Goal: Task Accomplishment & Management: Use online tool/utility

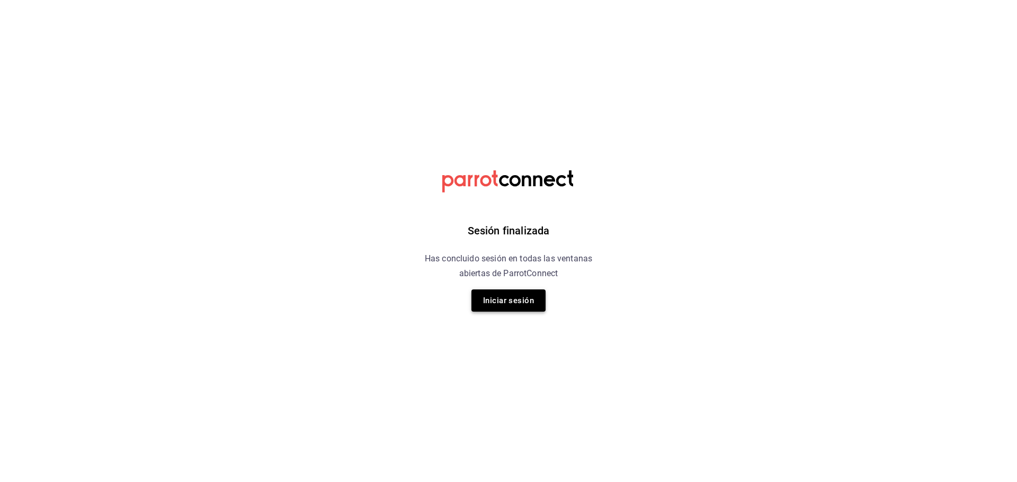
click at [535, 297] on button "Iniciar sesión" at bounding box center [508, 301] width 74 height 22
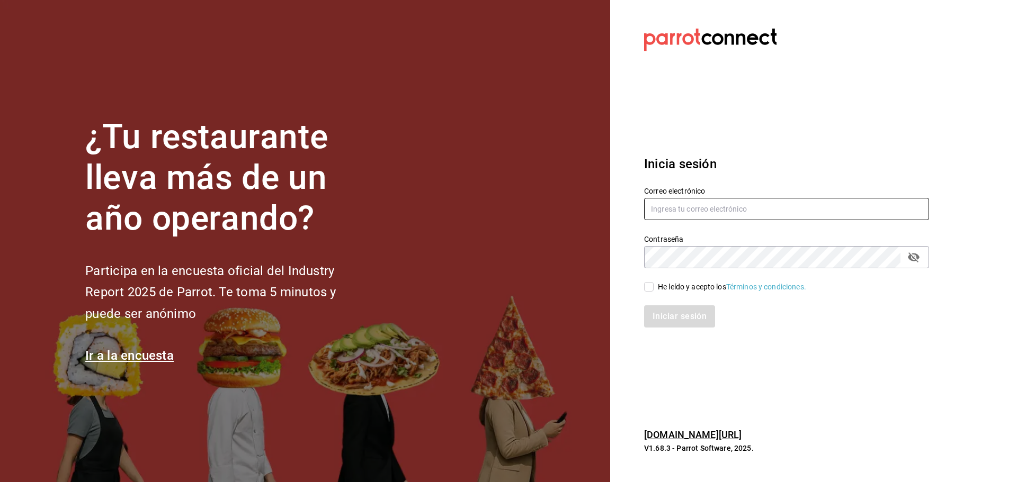
click at [755, 202] on input "text" at bounding box center [786, 209] width 285 height 22
type input "[EMAIL_ADDRESS][DOMAIN_NAME]"
click at [686, 290] on div "He leído y acepto los Términos y condiciones." at bounding box center [732, 287] width 148 height 11
click at [653, 290] on input "He leído y acepto los Términos y condiciones." at bounding box center [649, 287] width 10 height 10
checkbox input "true"
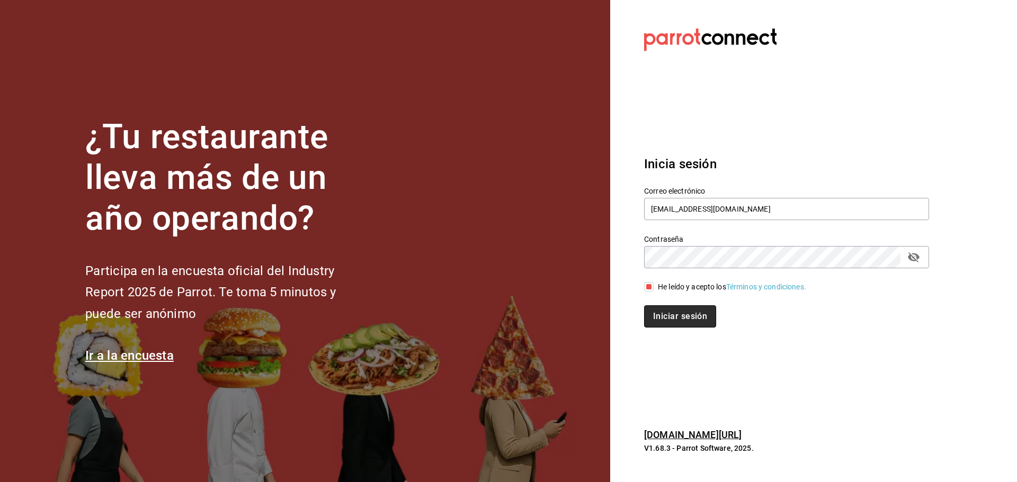
click at [691, 313] on button "Iniciar sesión" at bounding box center [680, 317] width 72 height 22
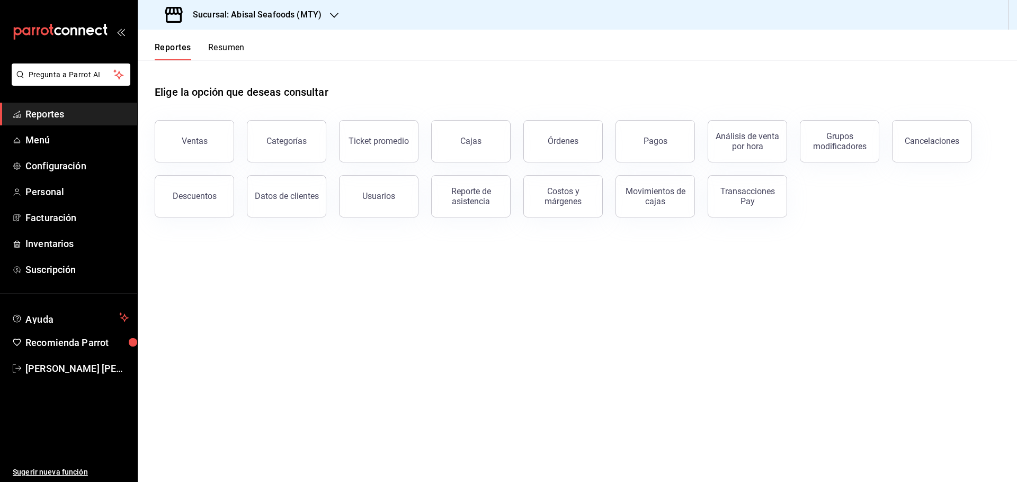
click at [93, 118] on span "Reportes" at bounding box center [76, 114] width 103 height 14
click at [321, 8] on div "Sucursal: Abisal Seafoods (MTY)" at bounding box center [244, 15] width 196 height 30
click at [234, 48] on div "Abisal Seafoods (MTY)" at bounding box center [217, 45] width 142 height 11
click at [405, 204] on button "Usuarios" at bounding box center [378, 196] width 79 height 42
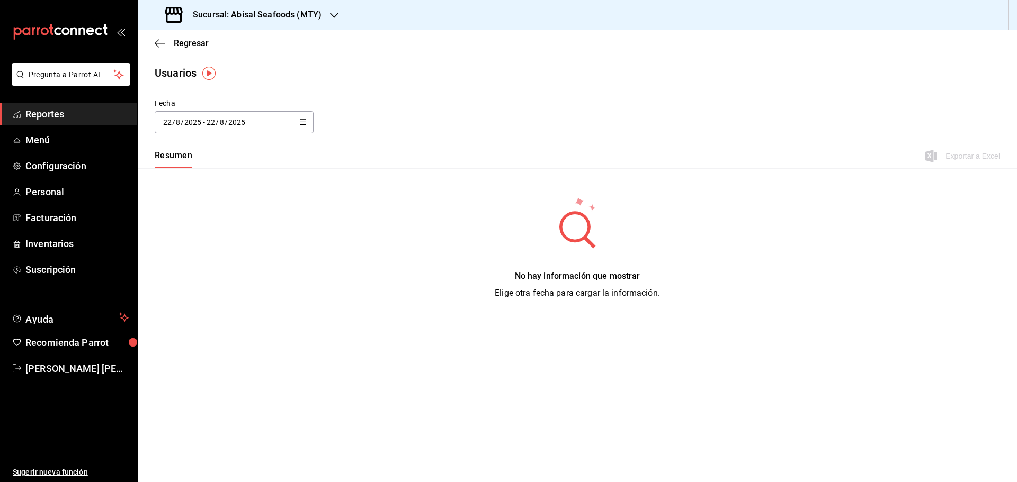
click at [301, 123] on icon "button" at bounding box center [302, 121] width 7 height 7
click at [199, 274] on li "Rango de fechas" at bounding box center [205, 275] width 100 height 24
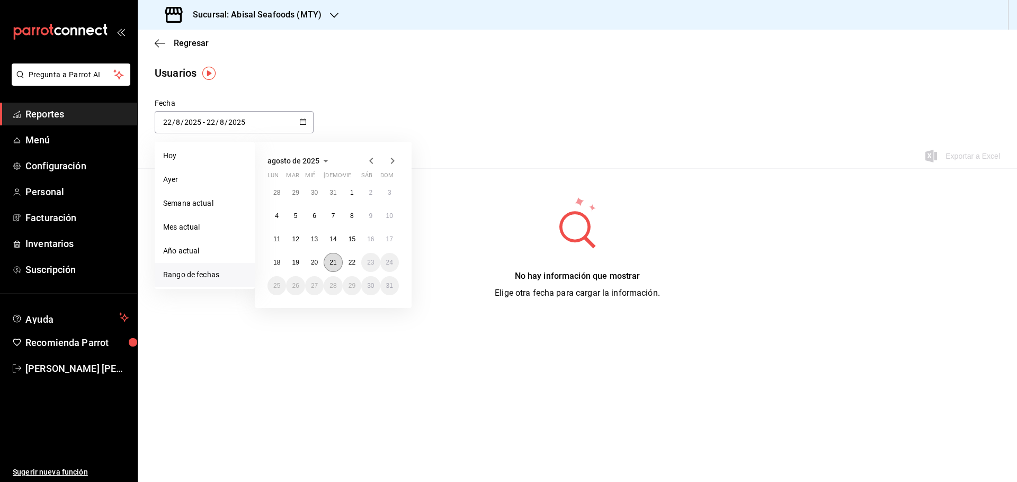
click at [333, 264] on abbr "21" at bounding box center [332, 262] width 7 height 7
type input "2025-08-21"
type input "21"
type input "2025-08-21"
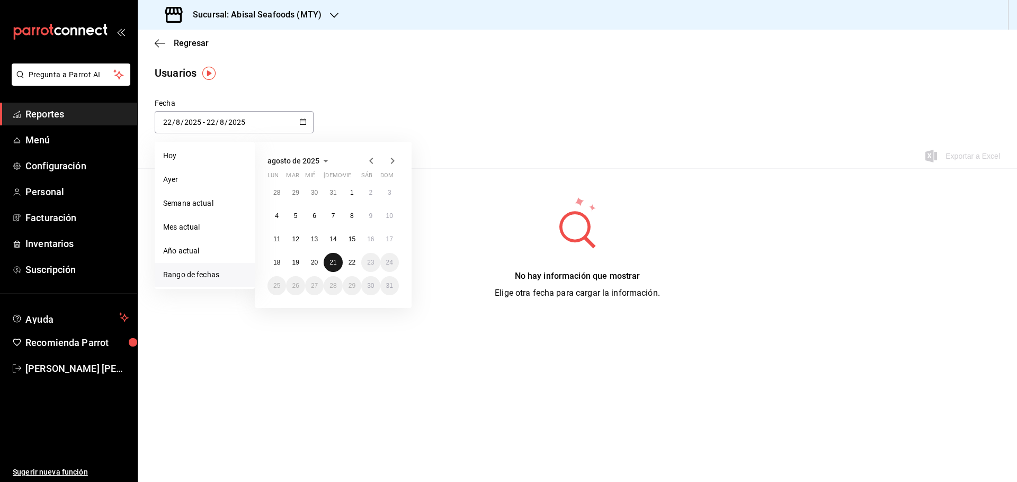
type input "21"
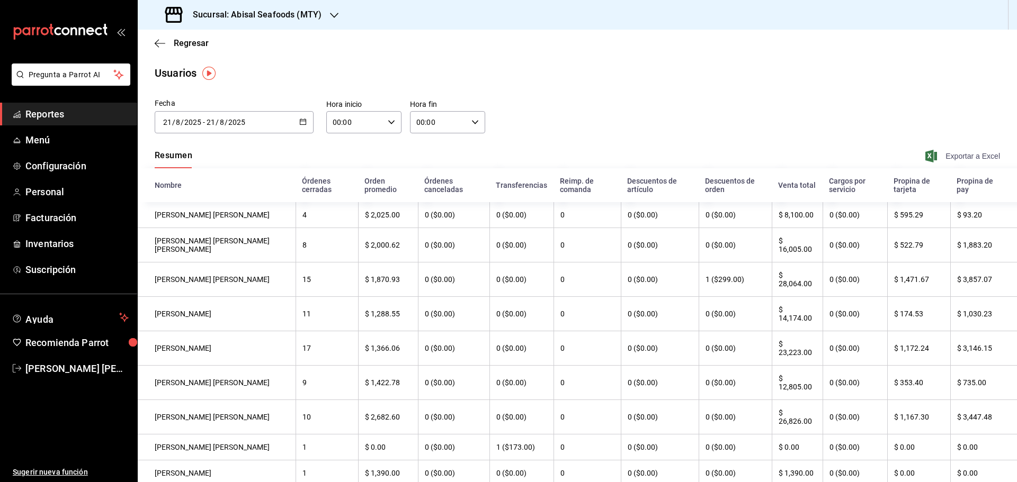
click at [953, 160] on span "Exportar a Excel" at bounding box center [963, 156] width 73 height 13
click at [79, 112] on span "Reportes" at bounding box center [76, 114] width 103 height 14
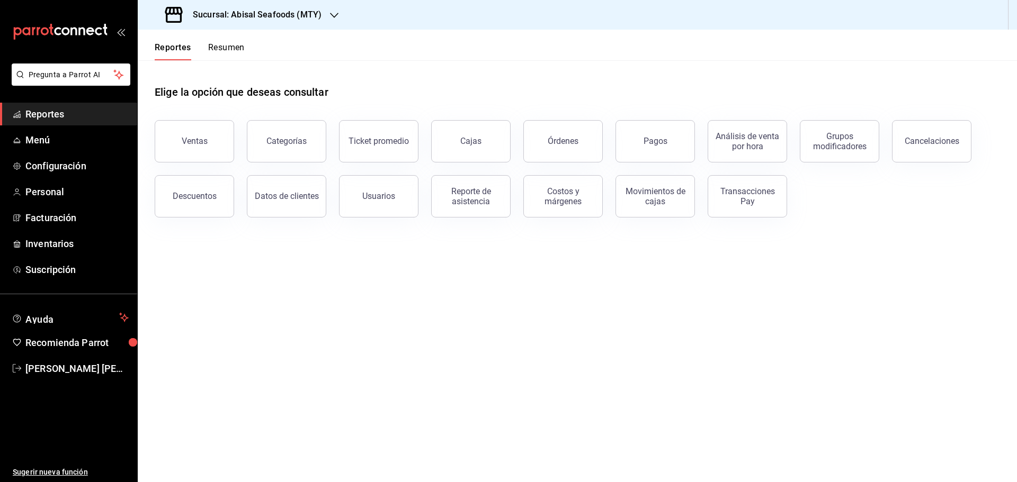
click at [298, 15] on h3 "Sucursal: Abisal Seafoods (MTY)" at bounding box center [252, 14] width 137 height 13
click at [213, 89] on div "Deep" at bounding box center [217, 93] width 142 height 11
click at [469, 193] on div "Reporte de asistencia" at bounding box center [471, 196] width 66 height 20
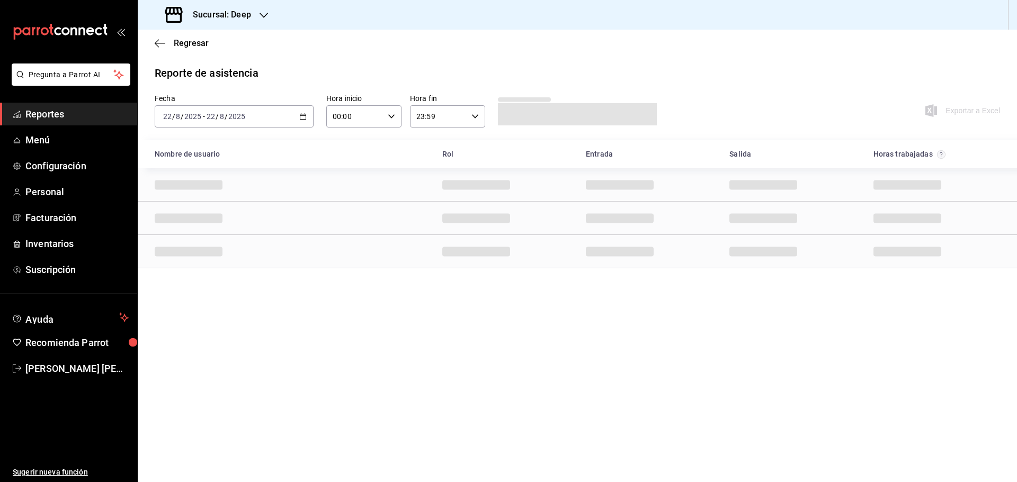
click at [88, 117] on span "Reportes" at bounding box center [76, 114] width 103 height 14
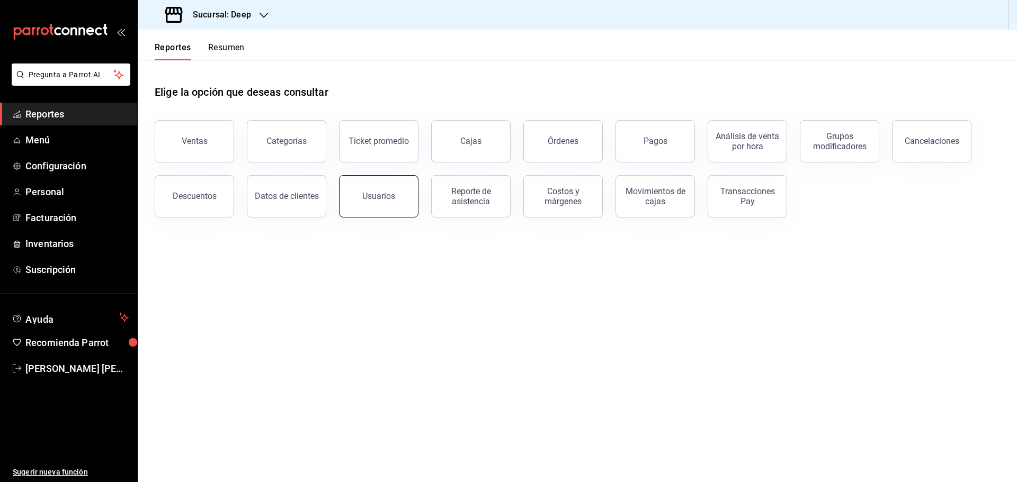
click at [378, 203] on button "Usuarios" at bounding box center [378, 196] width 79 height 42
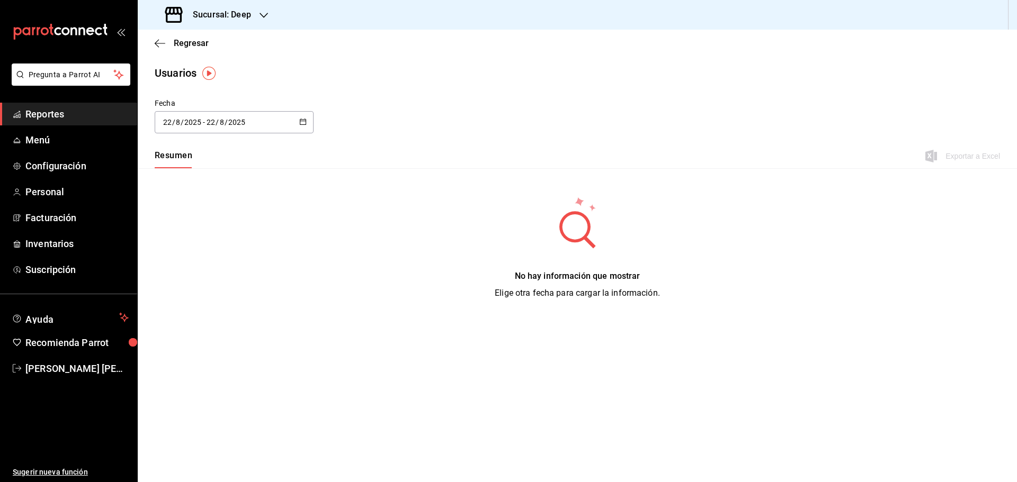
click at [307, 128] on div "2025-08-22 22 / 8 / 2025 - 2025-08-22 22 / 8 / 2025" at bounding box center [234, 122] width 159 height 22
click at [232, 275] on li "Rango de fechas" at bounding box center [205, 275] width 100 height 24
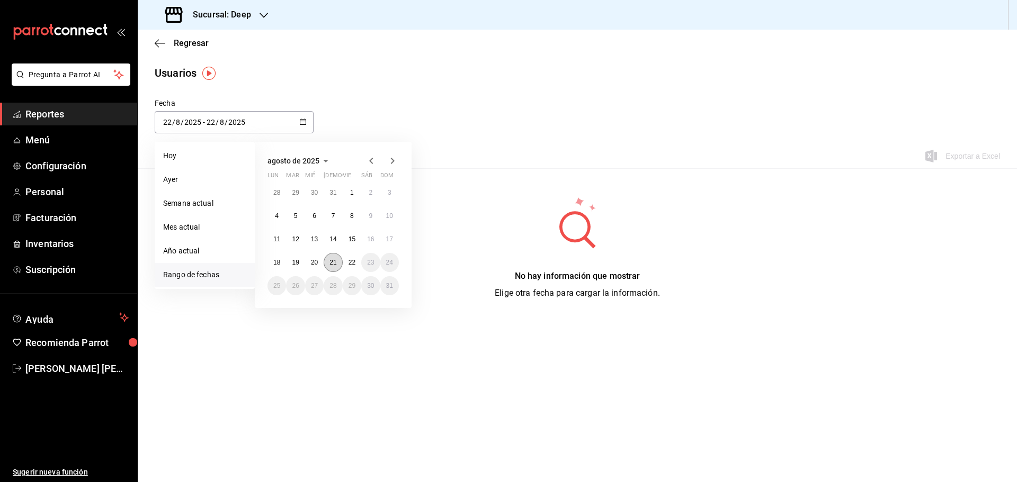
click at [334, 263] on abbr "21" at bounding box center [332, 262] width 7 height 7
type input "2025-08-21"
type input "21"
type input "2025-08-21"
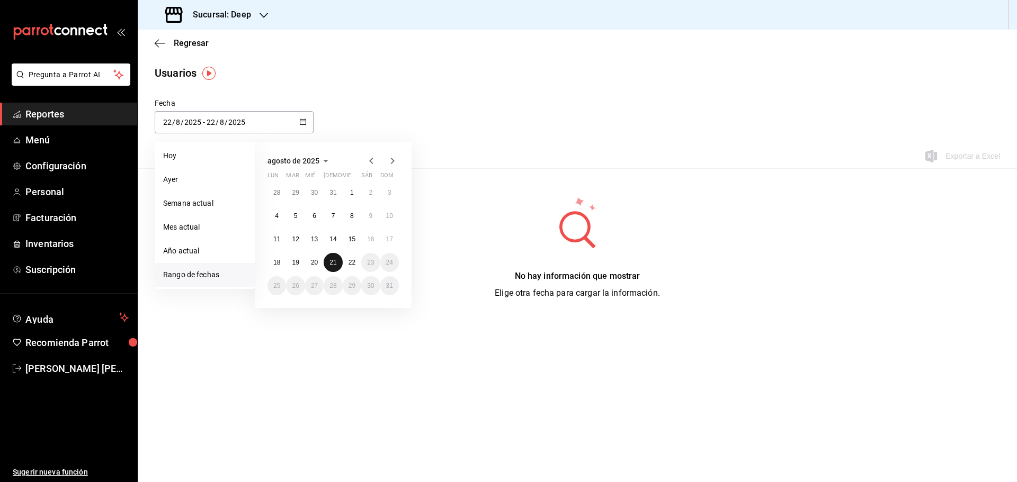
type input "21"
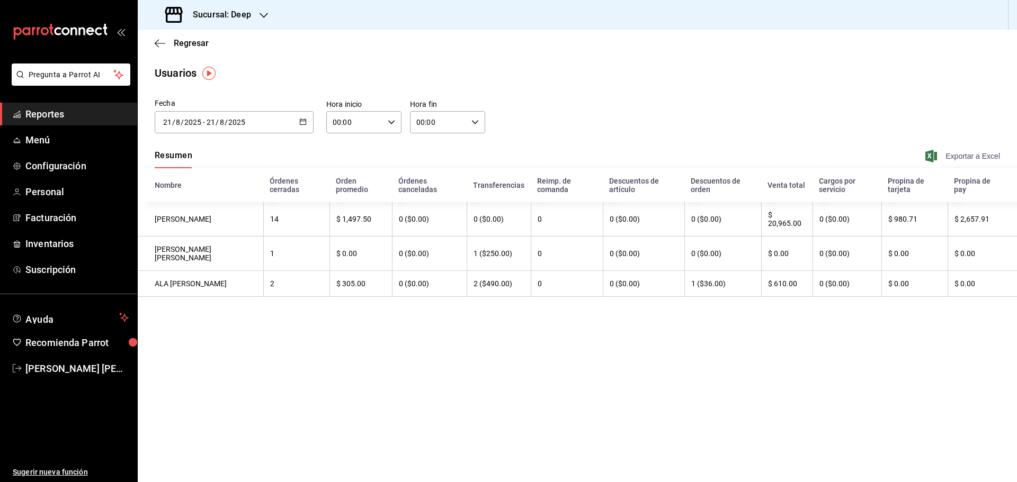
click at [948, 158] on span "Exportar a Excel" at bounding box center [963, 156] width 73 height 13
click at [88, 119] on span "Reportes" at bounding box center [76, 114] width 103 height 14
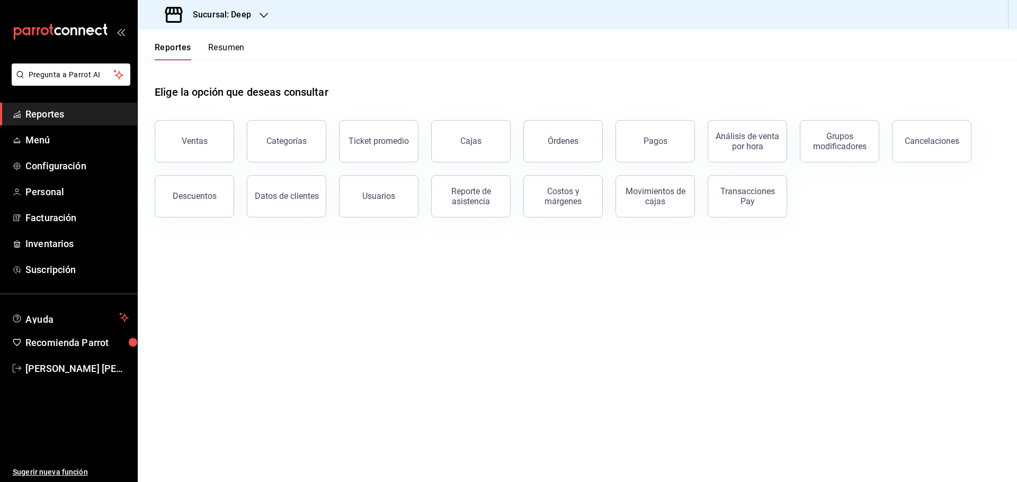
click at [253, 13] on div "Sucursal: Deep" at bounding box center [209, 15] width 126 height 30
click at [191, 71] on span "Market Abisal (Mty)" at bounding box center [179, 69] width 66 height 11
click at [456, 197] on div "Reporte de asistencia" at bounding box center [471, 196] width 66 height 20
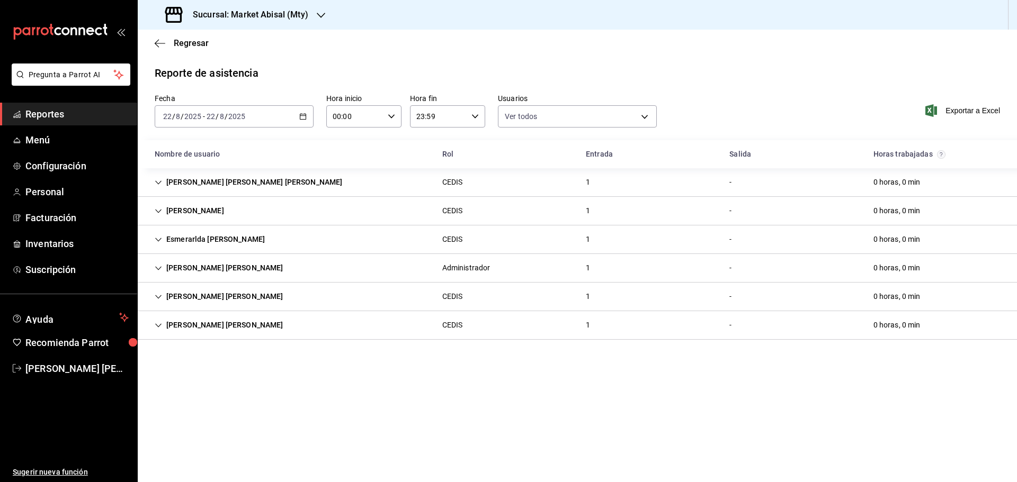
click at [72, 113] on span "Reportes" at bounding box center [76, 114] width 103 height 14
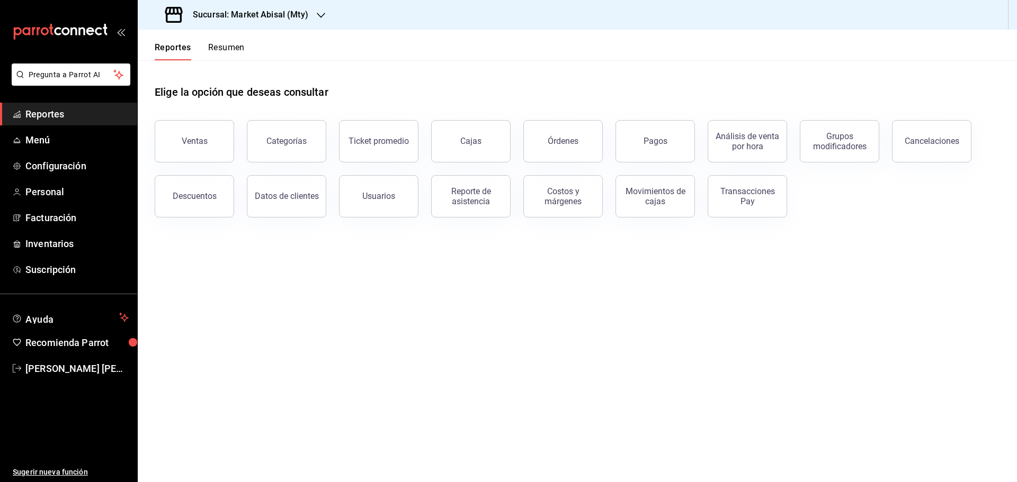
click at [276, 10] on h3 "Sucursal: Market Abisal (Mty)" at bounding box center [246, 14] width 124 height 13
click at [219, 46] on span "Abisal Seafoods (MTY)" at bounding box center [184, 45] width 76 height 11
click at [480, 204] on div "Reporte de asistencia" at bounding box center [471, 196] width 66 height 20
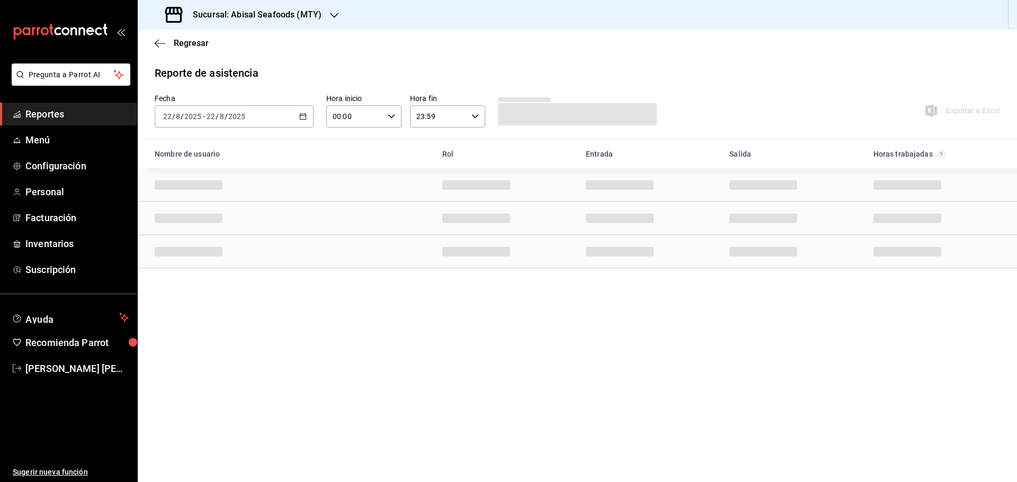
click at [304, 116] on icon "button" at bounding box center [302, 116] width 7 height 7
click at [226, 265] on span "Rango de fechas" at bounding box center [205, 267] width 82 height 11
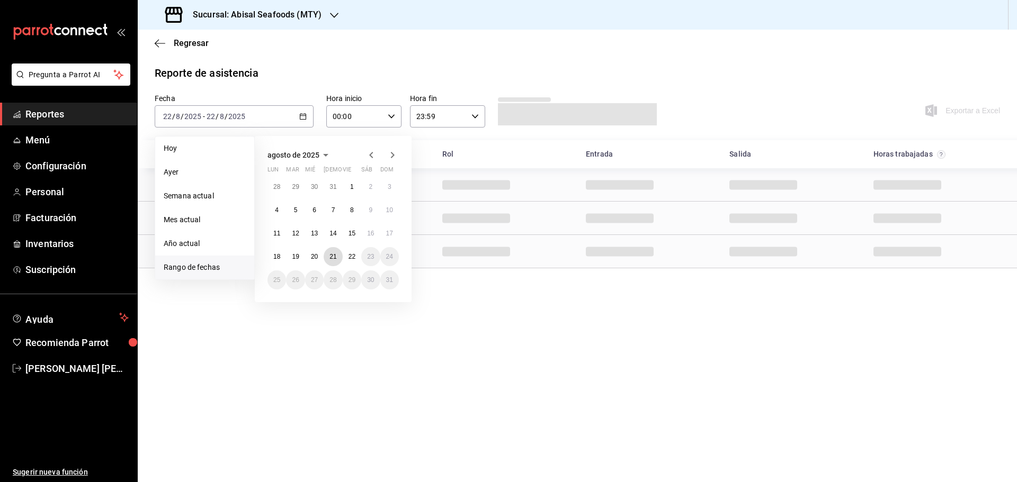
click at [333, 258] on abbr "21" at bounding box center [332, 256] width 7 height 7
click at [333, 258] on div "Row" at bounding box center [577, 251] width 879 height 33
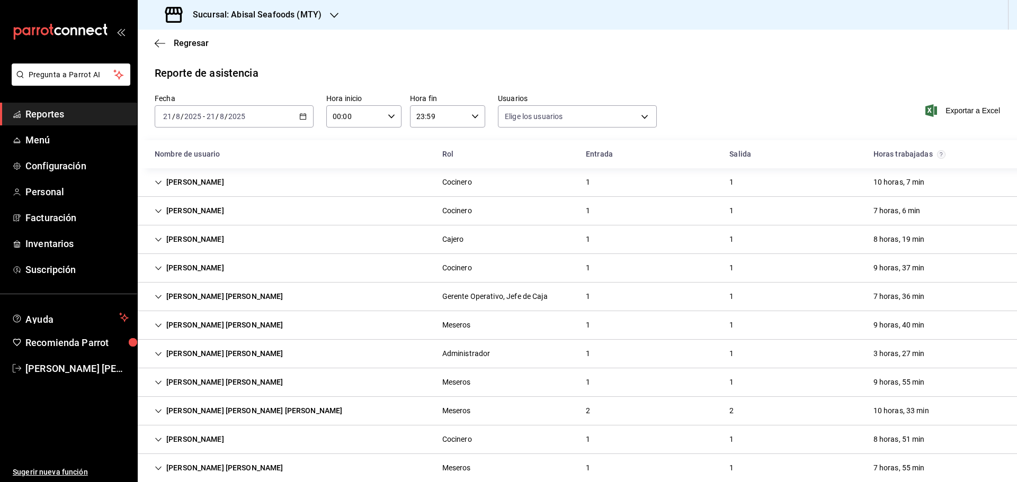
type input "306a98c0-6940-4e4e-933e-54fb4acd2f42,a10db752-46b7-4f62-b4af-cf2cdd13f665,fbcc5…"
click at [942, 106] on span "Exportar a Excel" at bounding box center [963, 110] width 73 height 13
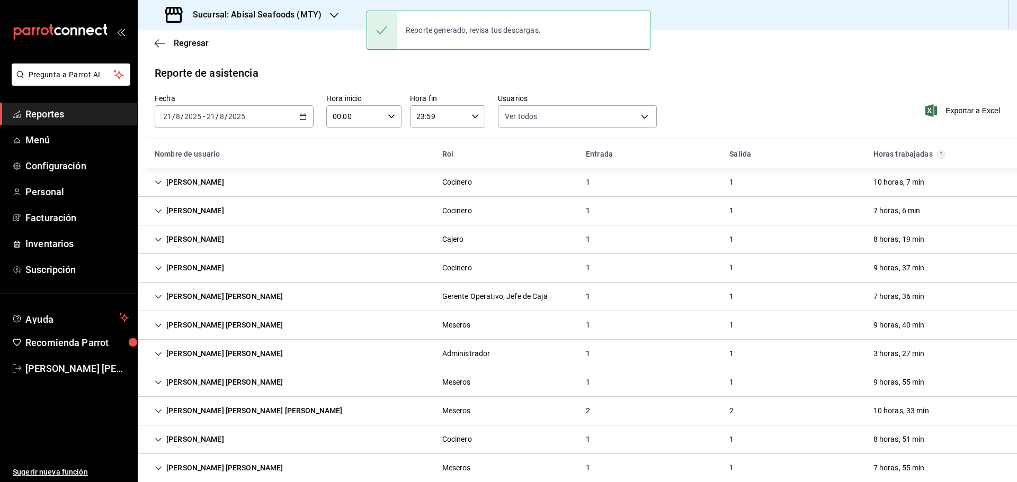
click at [50, 111] on span "Reportes" at bounding box center [76, 114] width 103 height 14
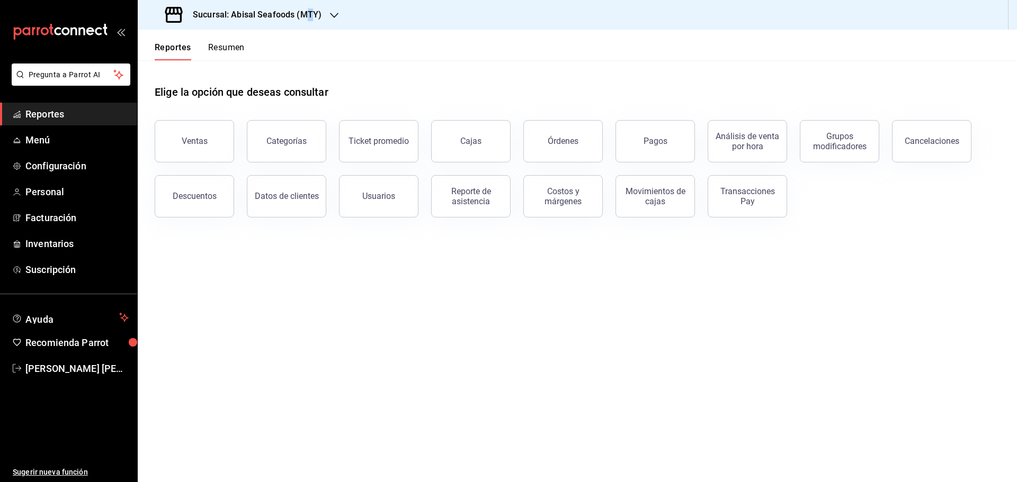
click at [309, 13] on h3 "Sucursal: Abisal Seafoods (MTY)" at bounding box center [252, 14] width 137 height 13
click at [217, 89] on div "Deep" at bounding box center [217, 93] width 142 height 11
click at [457, 203] on div "Reporte de asistencia" at bounding box center [471, 196] width 66 height 20
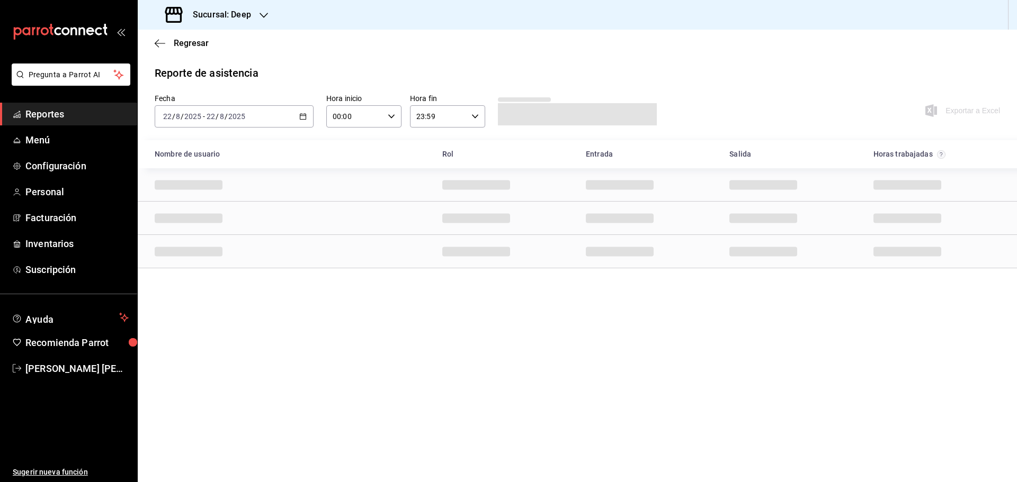
click at [304, 116] on icon "button" at bounding box center [302, 116] width 7 height 7
click at [236, 264] on span "Rango de fechas" at bounding box center [205, 267] width 82 height 11
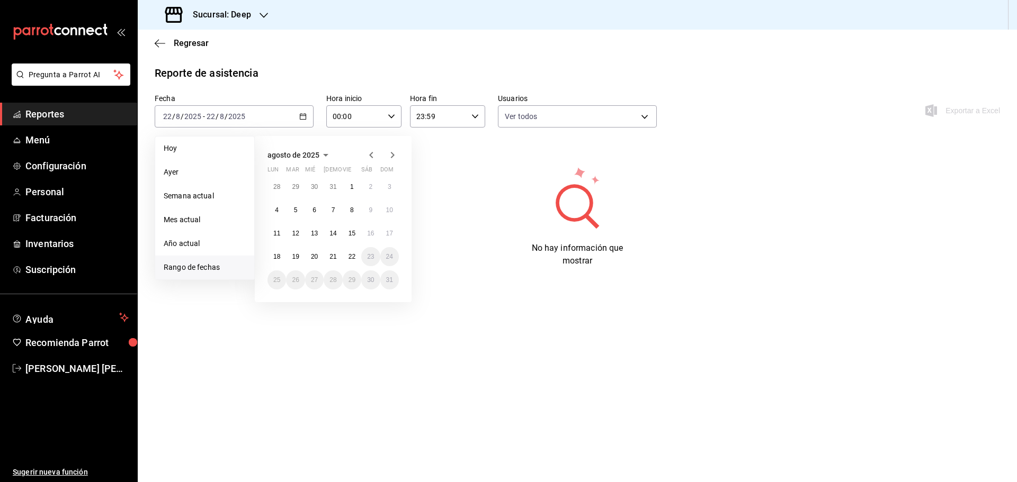
click at [338, 260] on button "21" at bounding box center [333, 256] width 19 height 19
click at [331, 254] on abbr "21" at bounding box center [332, 256] width 7 height 7
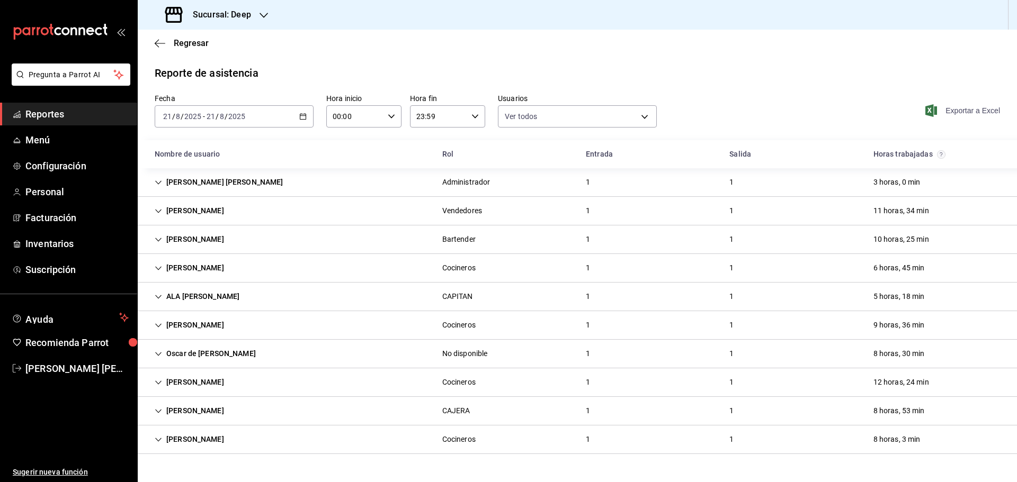
click at [968, 109] on span "Exportar a Excel" at bounding box center [963, 110] width 73 height 13
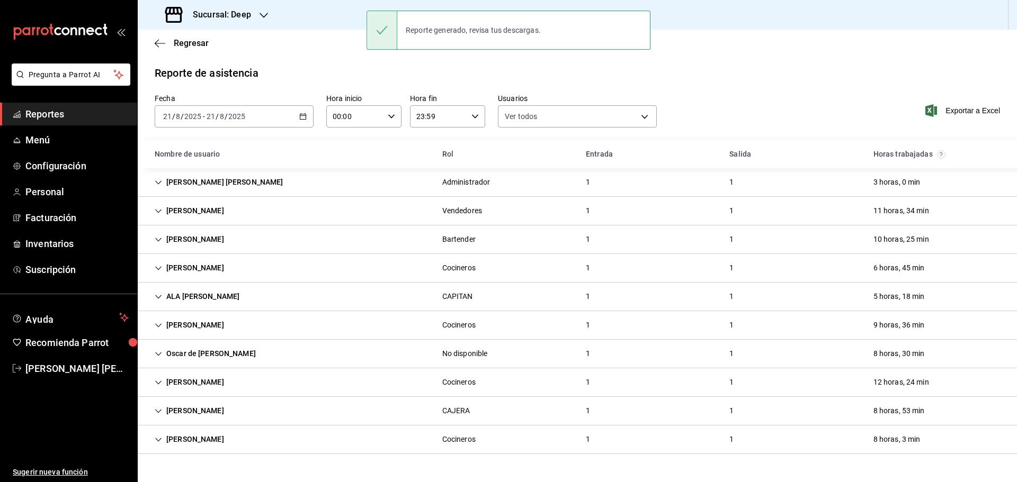
drag, startPoint x: 74, startPoint y: 110, endPoint x: 122, endPoint y: 97, distance: 49.8
click at [74, 110] on span "Reportes" at bounding box center [76, 114] width 103 height 14
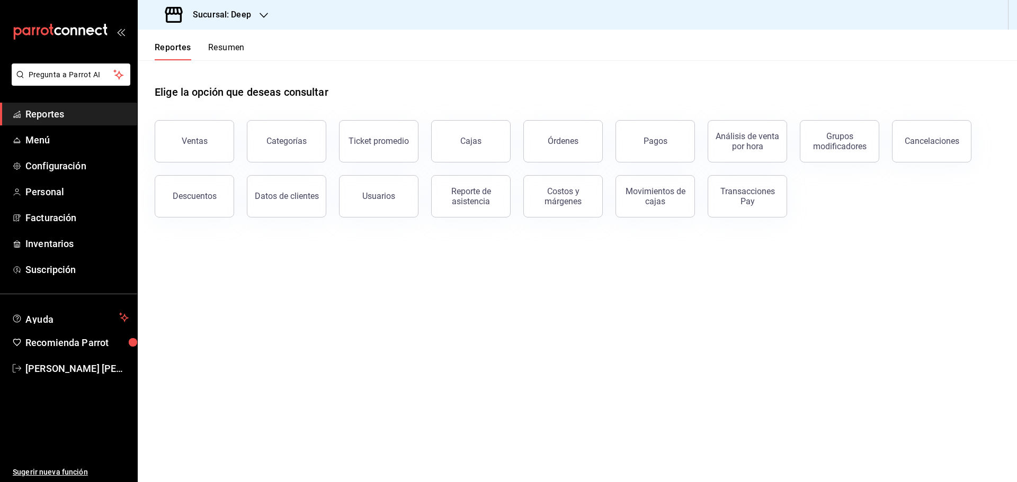
click at [252, 12] on div "Sucursal: Deep" at bounding box center [209, 15] width 126 height 30
click at [207, 69] on span "Market Abisal (Mty)" at bounding box center [179, 69] width 66 height 11
click at [488, 202] on div "Reporte de asistencia" at bounding box center [471, 196] width 66 height 20
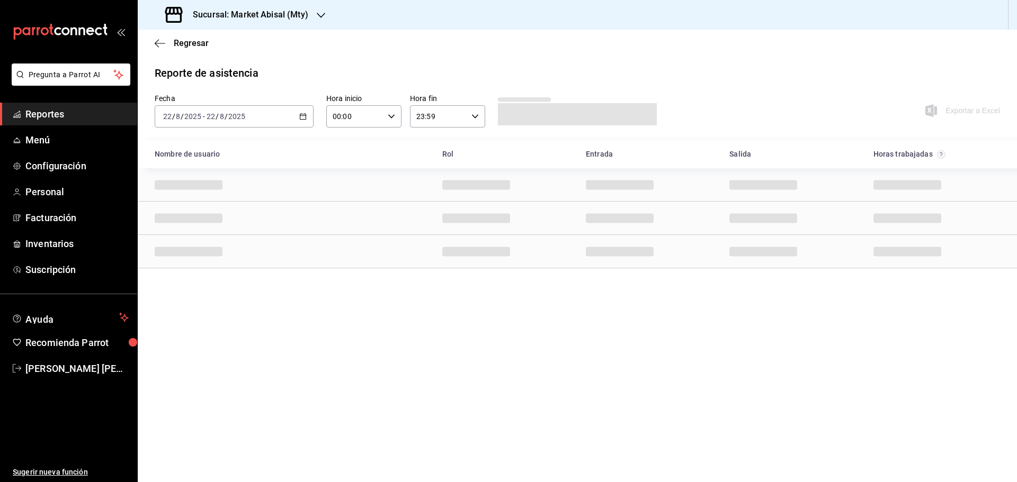
click at [302, 116] on \(Stroke\) "button" at bounding box center [303, 115] width 6 height 1
click at [202, 270] on span "Rango de fechas" at bounding box center [205, 267] width 82 height 11
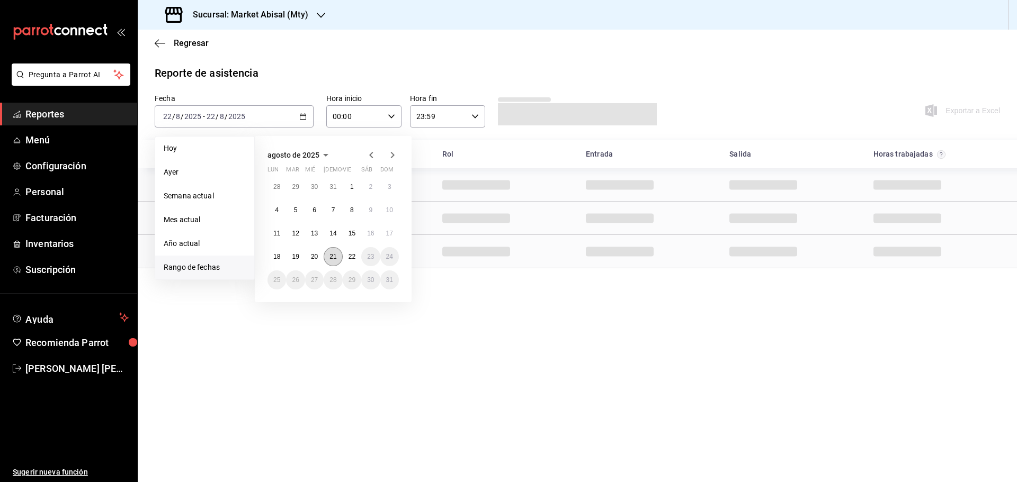
click at [337, 257] on button "21" at bounding box center [333, 256] width 19 height 19
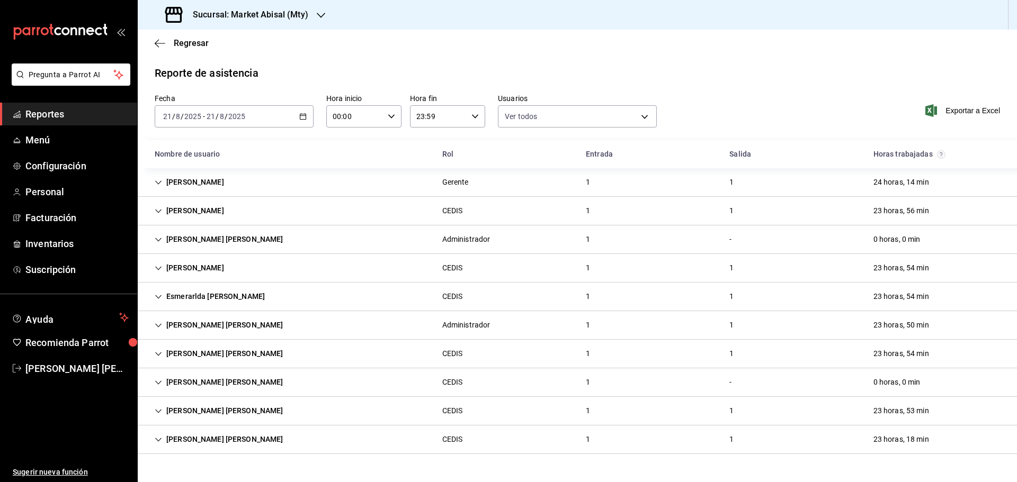
click at [303, 115] on icon "button" at bounding box center [302, 116] width 7 height 7
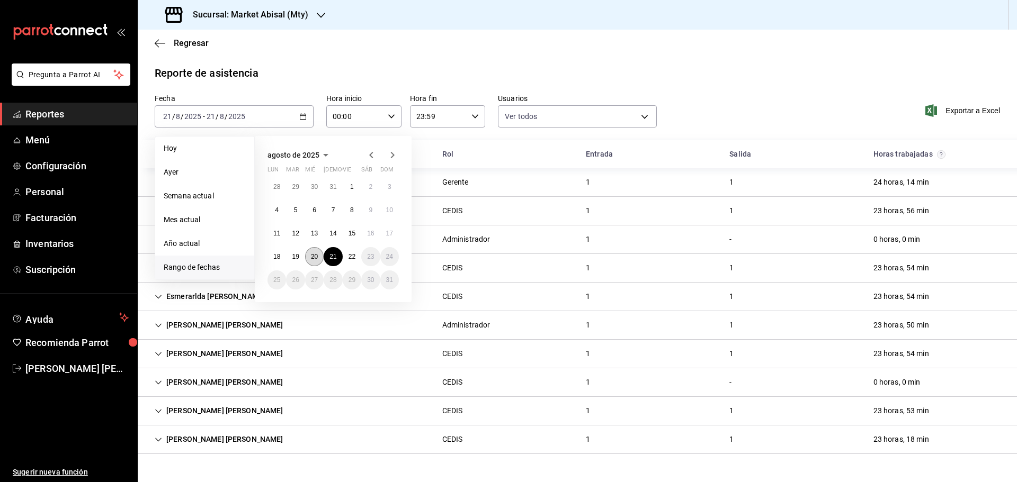
click at [317, 255] on abbr "20" at bounding box center [314, 256] width 7 height 7
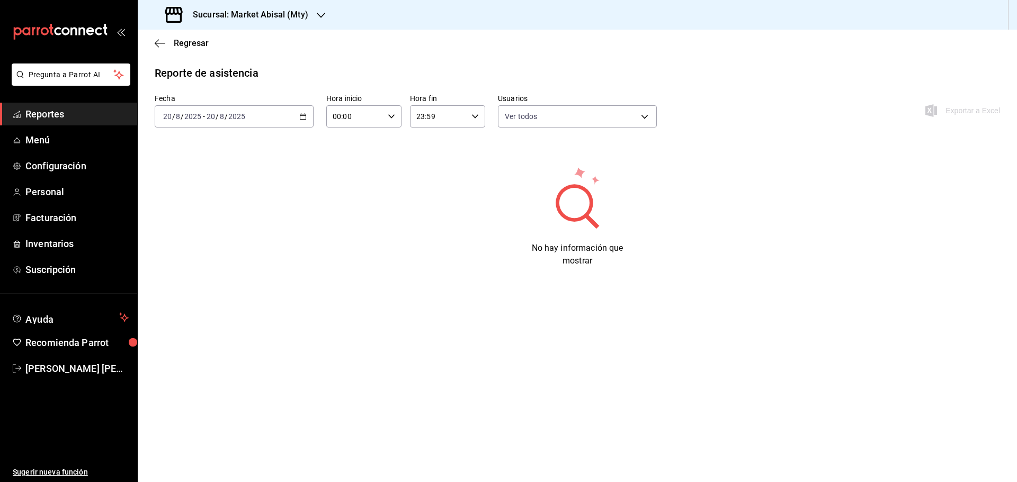
click at [299, 115] on icon "button" at bounding box center [302, 116] width 7 height 7
click at [298, 115] on div "2025-08-20 20 / 8 / 2025 - 2025-08-20 20 / 8 / 2025" at bounding box center [234, 116] width 159 height 22
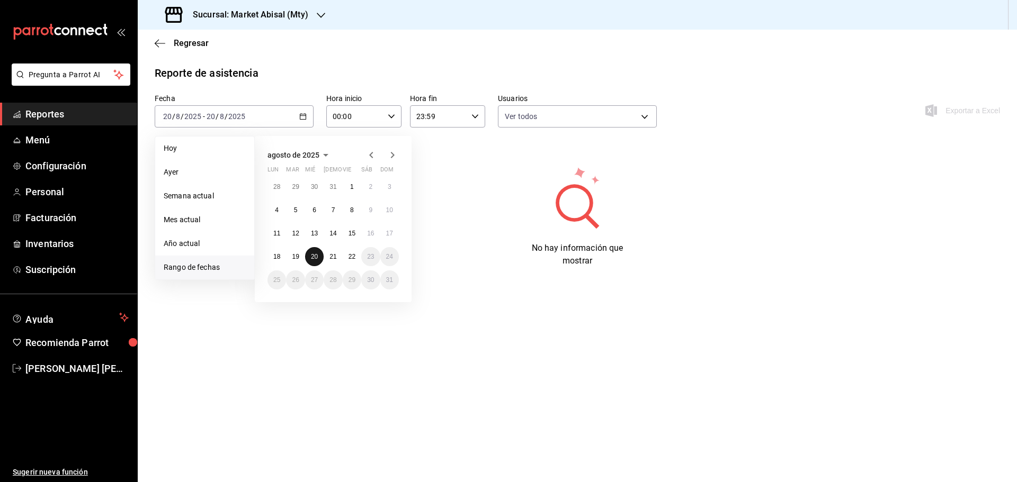
click at [311, 258] on abbr "20" at bounding box center [314, 256] width 7 height 7
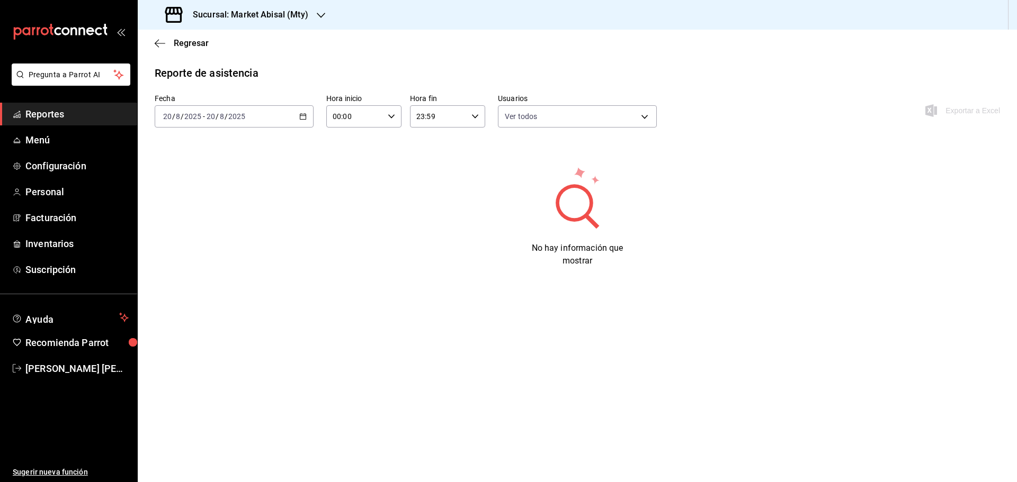
click at [304, 119] on \(Stroke\) "button" at bounding box center [303, 117] width 6 height 6
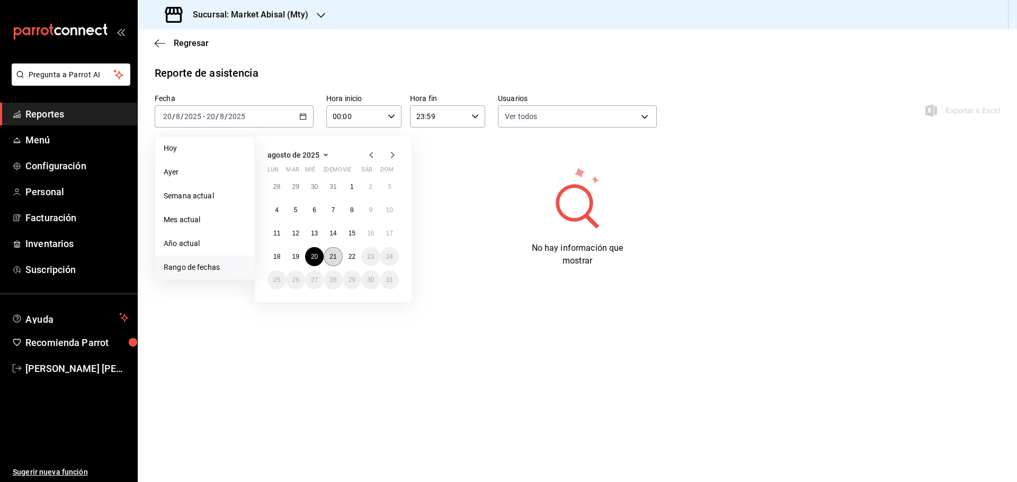
click at [336, 256] on abbr "21" at bounding box center [332, 256] width 7 height 7
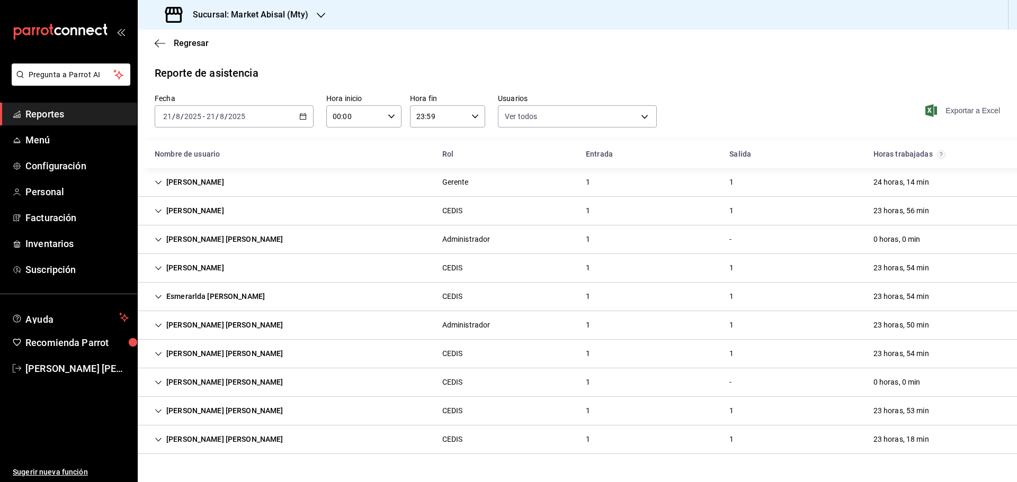
click at [955, 110] on span "Exportar a Excel" at bounding box center [963, 110] width 73 height 13
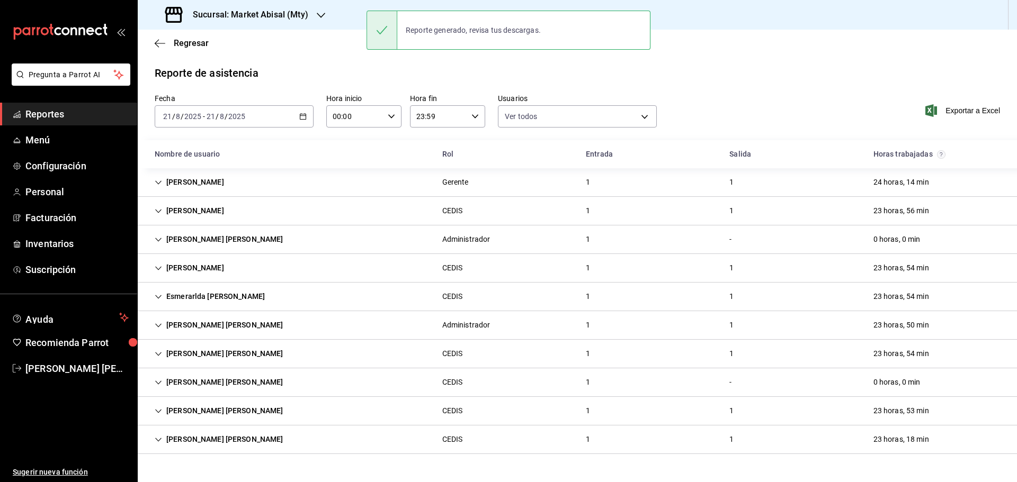
click at [278, 69] on div "Reporte de asistencia" at bounding box center [577, 73] width 845 height 16
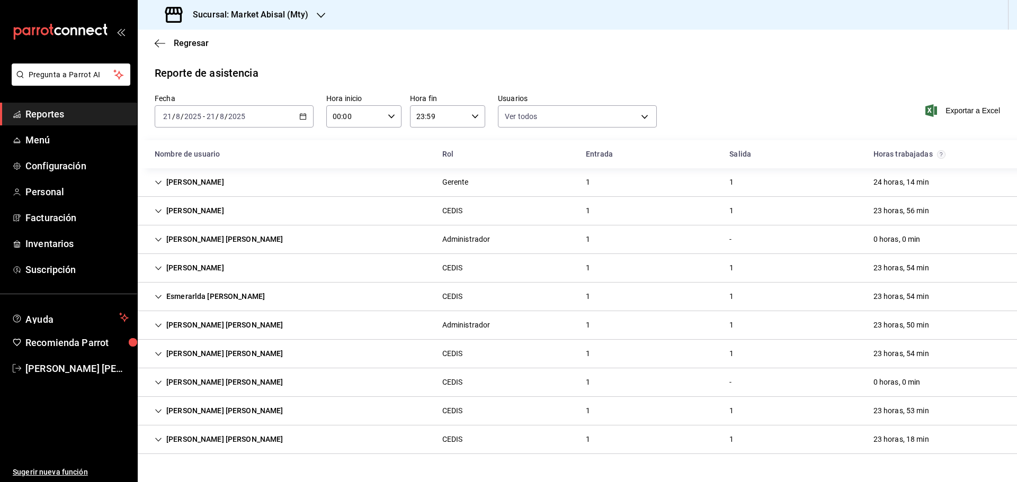
click at [70, 116] on span "Reportes" at bounding box center [76, 114] width 103 height 14
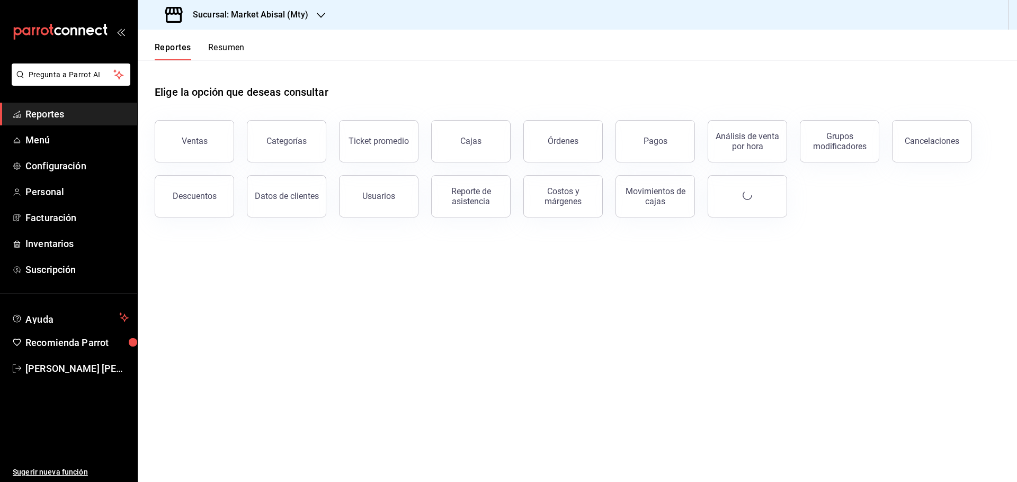
click at [265, 15] on h3 "Sucursal: Market Abisal (Mty)" at bounding box center [246, 14] width 124 height 13
click at [222, 43] on span "Abisal Seafoods (MTY)" at bounding box center [184, 45] width 76 height 11
click at [465, 201] on div "Reporte de asistencia" at bounding box center [471, 196] width 66 height 20
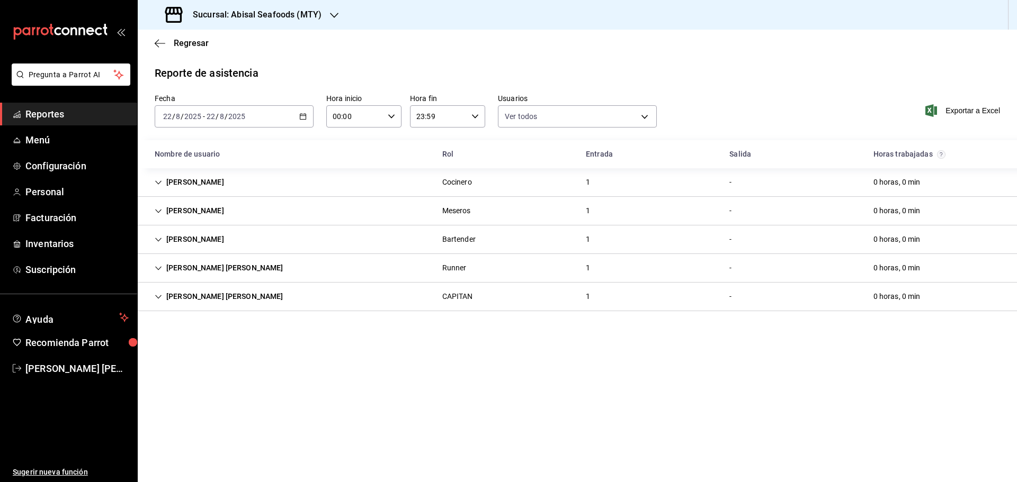
click at [301, 114] on icon "button" at bounding box center [302, 116] width 7 height 7
click at [214, 267] on span "Rango de fechas" at bounding box center [205, 267] width 82 height 11
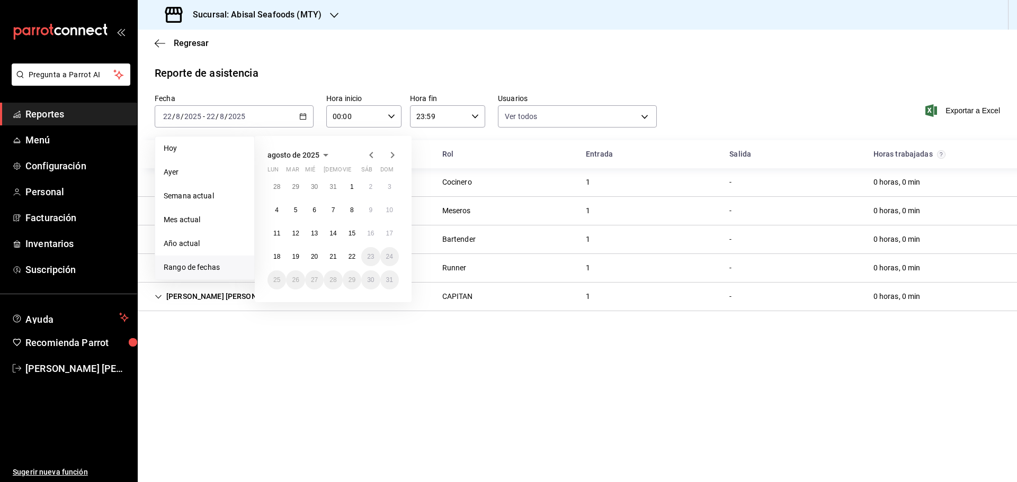
click at [372, 155] on icon "button" at bounding box center [371, 155] width 13 height 13
click at [280, 281] on abbr "28" at bounding box center [276, 284] width 7 height 7
click at [389, 285] on button "3" at bounding box center [389, 284] width 19 height 19
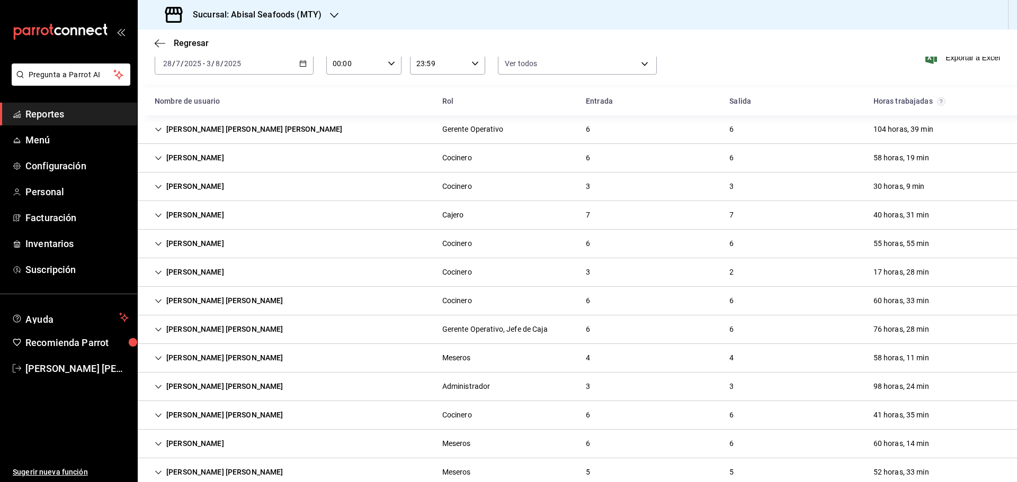
scroll to position [756, 0]
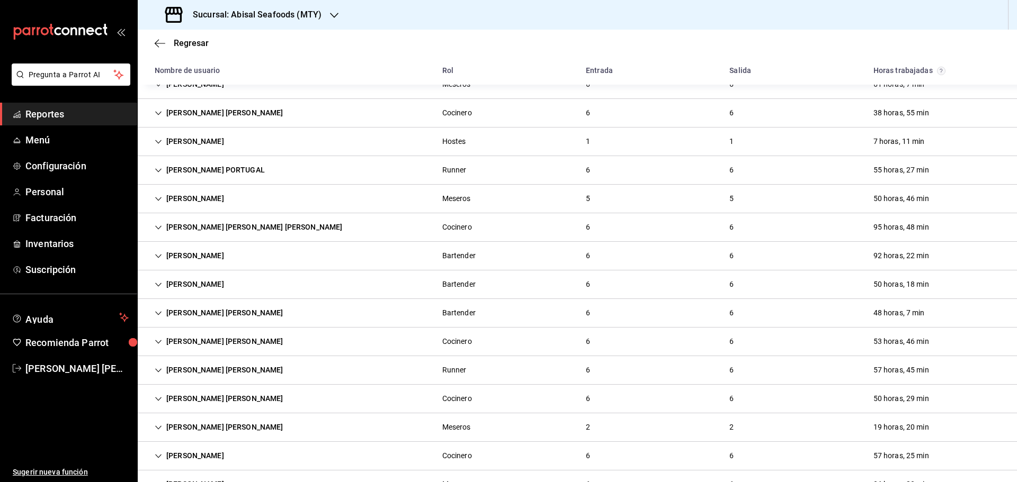
click at [427, 255] on div "Leonardo Ortiz Lopez Bartender 6 6 92 horas, 22 min" at bounding box center [577, 256] width 879 height 29
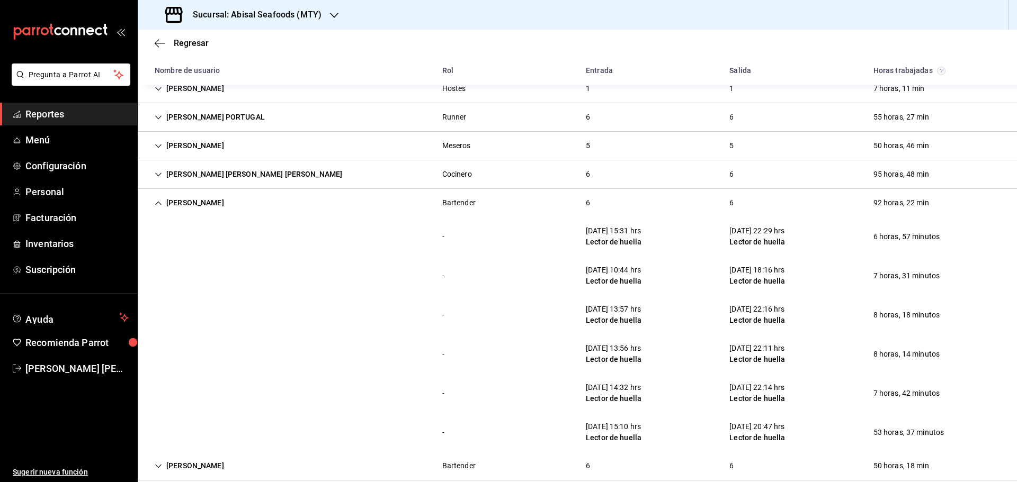
scroll to position [862, 0]
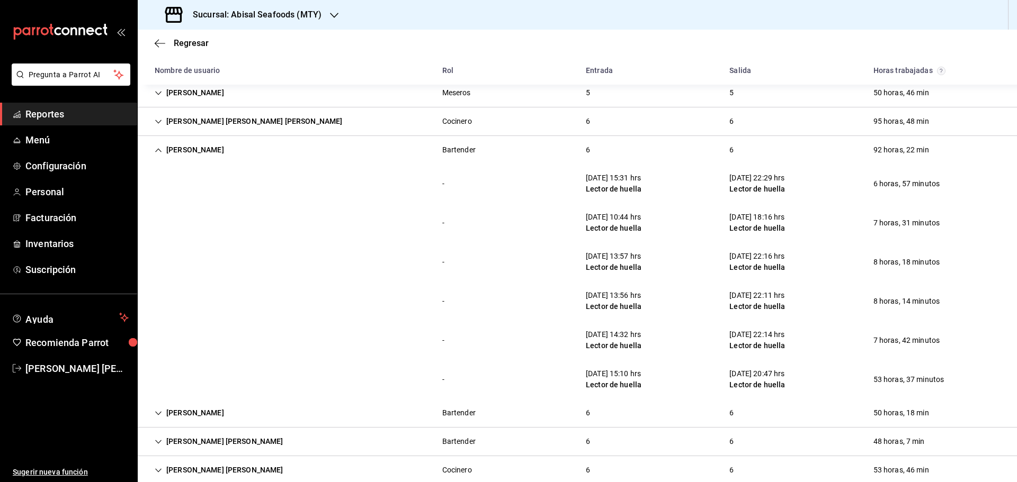
click at [578, 371] on div "3/08/25 15:10 hrs Lector de huella" at bounding box center [613, 379] width 73 height 31
drag, startPoint x: 585, startPoint y: 375, endPoint x: 626, endPoint y: 377, distance: 41.4
click at [626, 377] on div "3/08/25 15:10 hrs" at bounding box center [614, 374] width 56 height 11
click at [611, 365] on div "3/08/25 15:10 hrs Lector de huella" at bounding box center [613, 379] width 73 height 31
click at [607, 370] on div "3/08/25 15:10 hrs" at bounding box center [614, 374] width 56 height 11
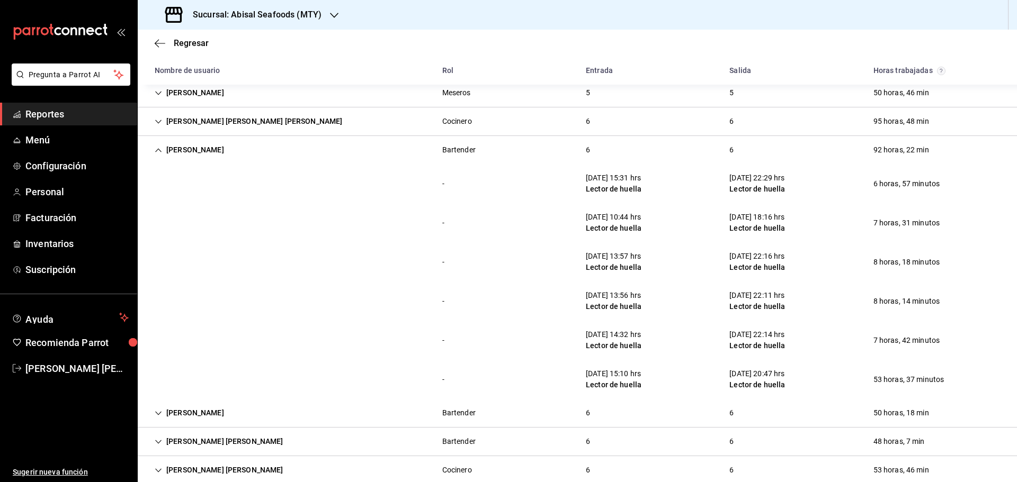
click at [600, 379] on div "3/08/25 15:10 hrs" at bounding box center [614, 374] width 56 height 11
